Goal: Task Accomplishment & Management: Manage account settings

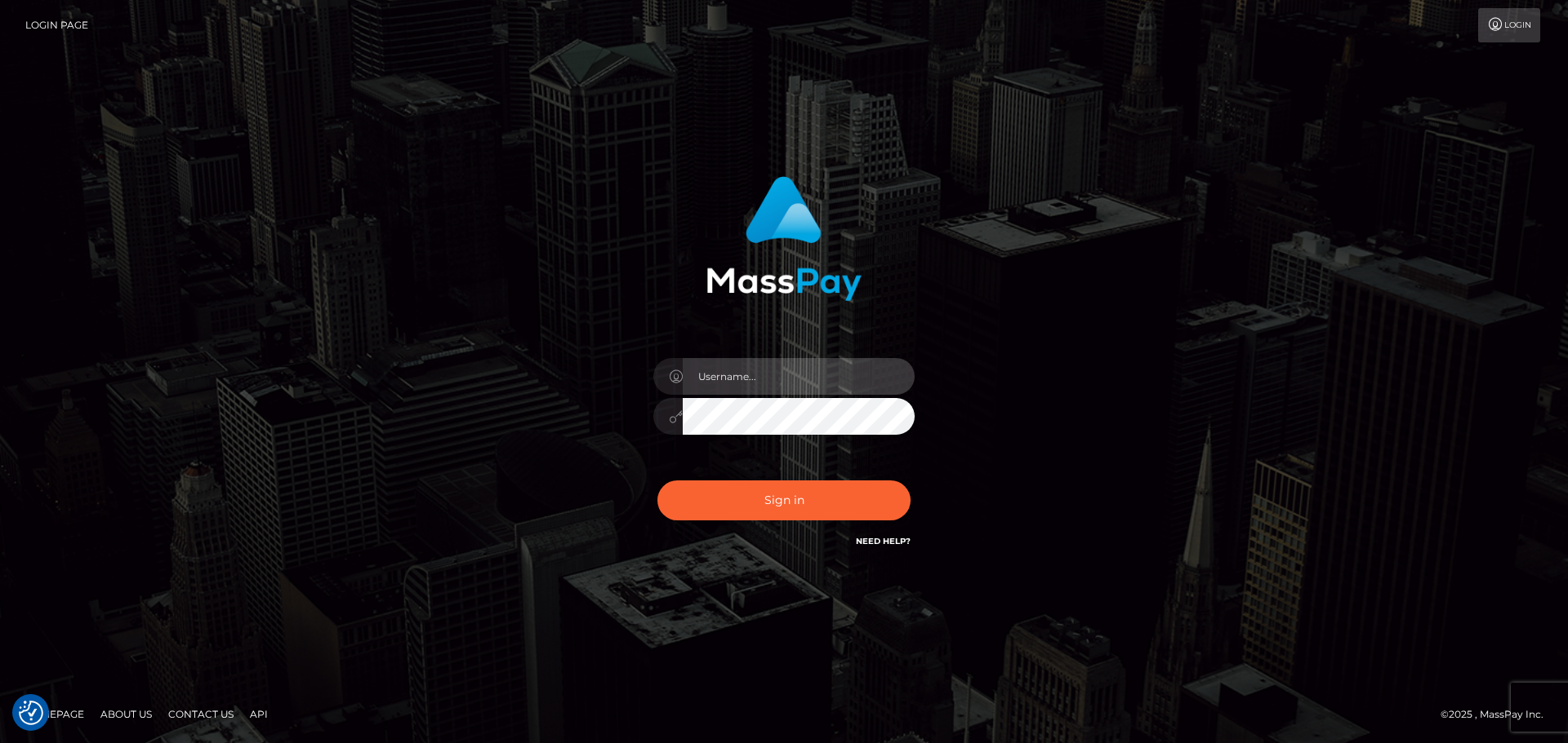
type input "[PERSON_NAME].nmible"
click at [764, 377] on input "[PERSON_NAME].nmible" at bounding box center [798, 376] width 231 height 36
click at [1139, 382] on div "[PERSON_NAME].nmible Sign in" at bounding box center [784, 372] width 931 height 415
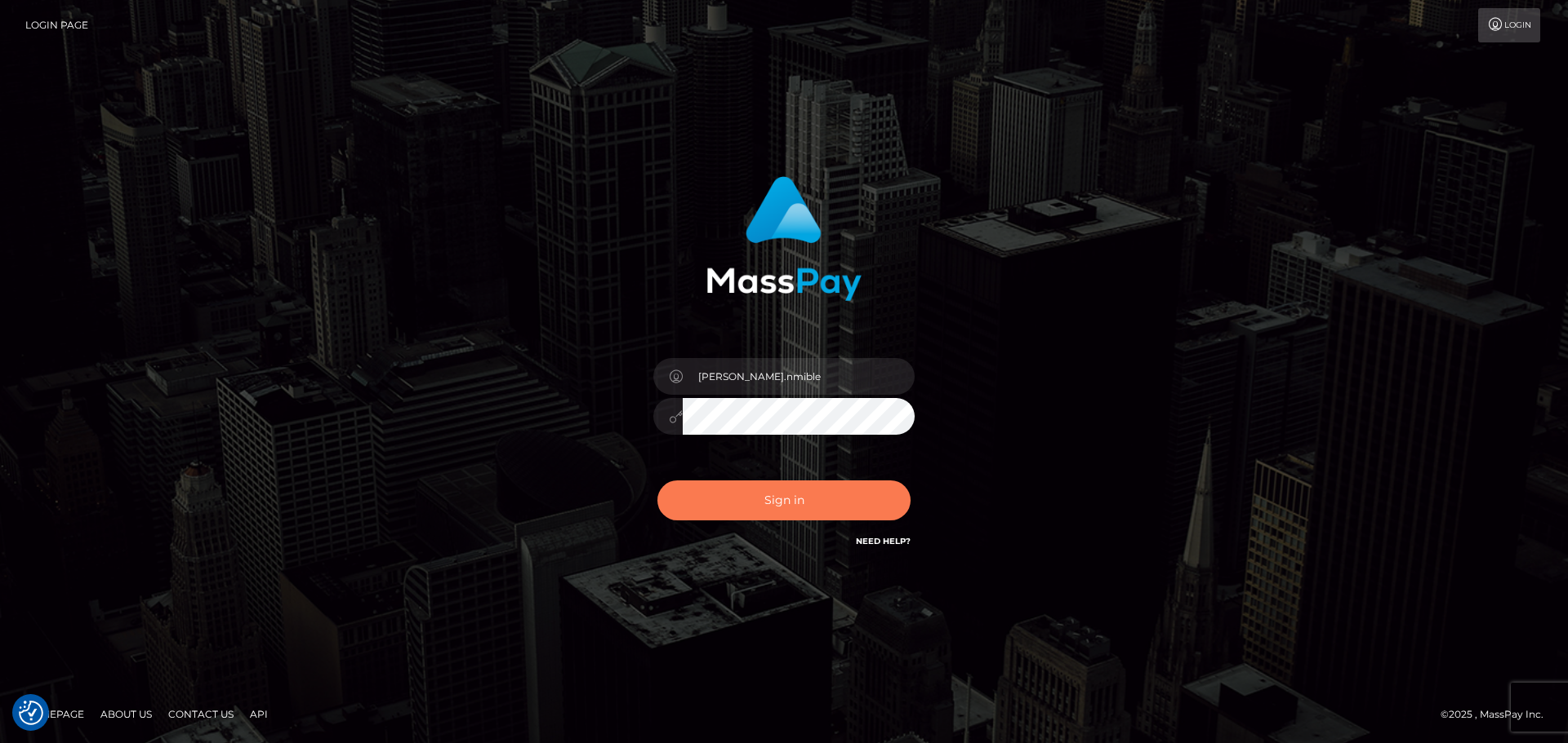
click at [798, 491] on button "Sign in" at bounding box center [784, 501] width 253 height 40
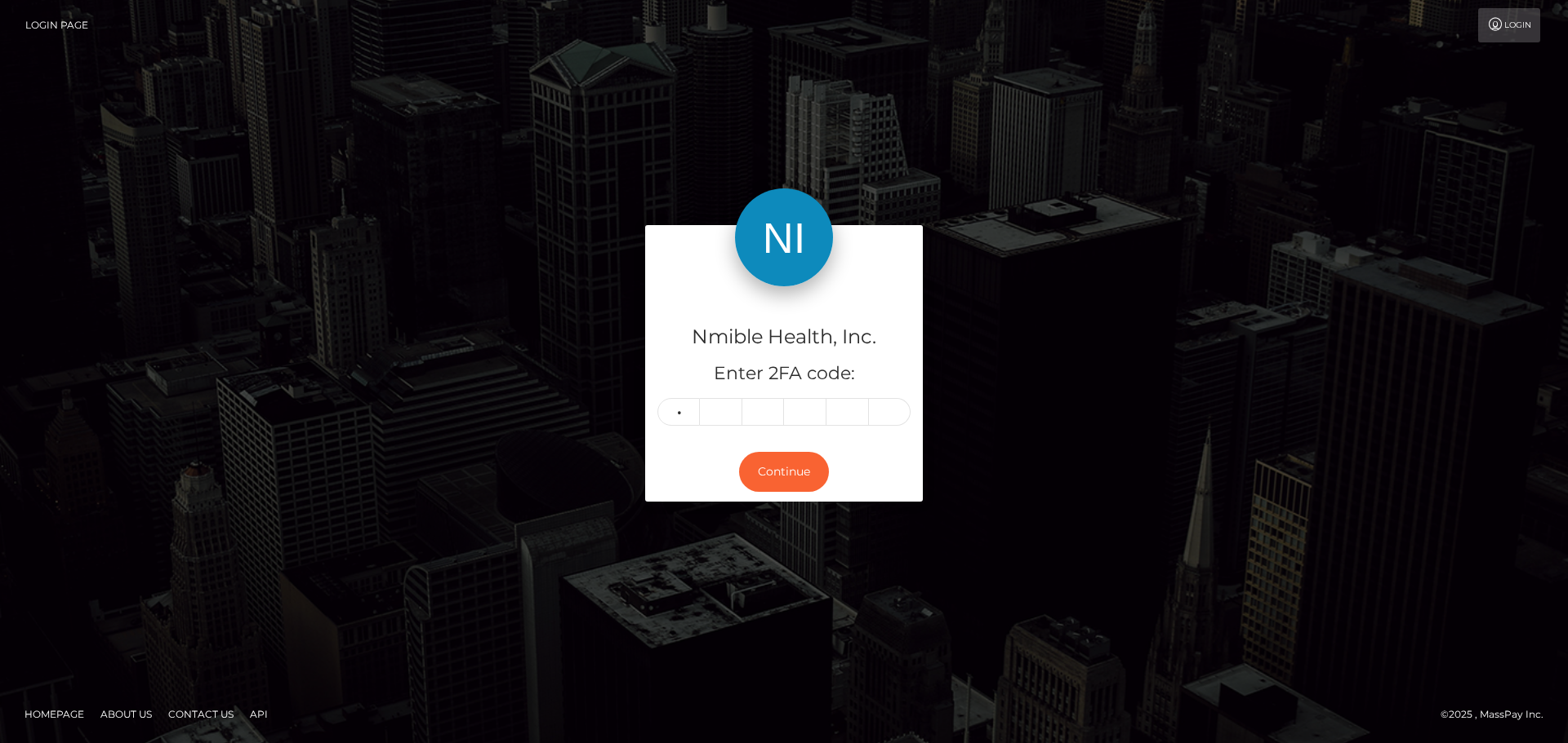
type input "1"
type input "2"
type input "1"
type input "0"
type input "2"
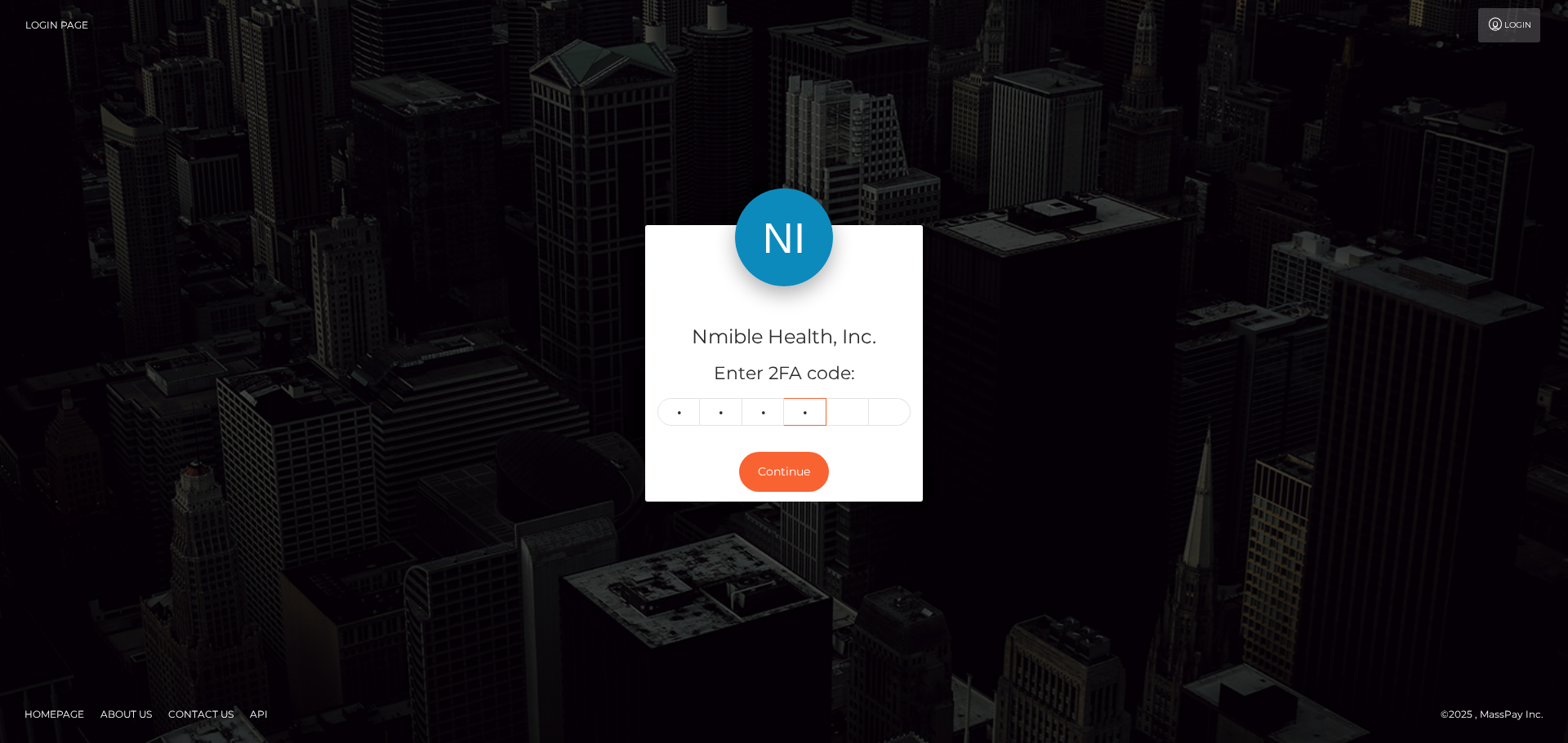
type input "0"
type input "5"
type input "0"
